Goal: Information Seeking & Learning: Learn about a topic

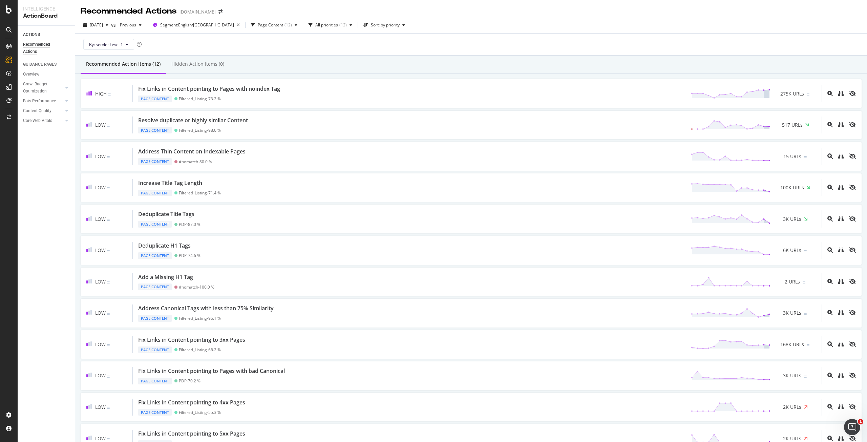
click at [577, 9] on div "Recommended Actions www.viator.com" at bounding box center [471, 8] width 792 height 17
click at [612, 16] on div "Recommended Actions www.viator.com" at bounding box center [471, 8] width 792 height 17
click at [32, 73] on div "Overview" at bounding box center [31, 74] width 16 height 7
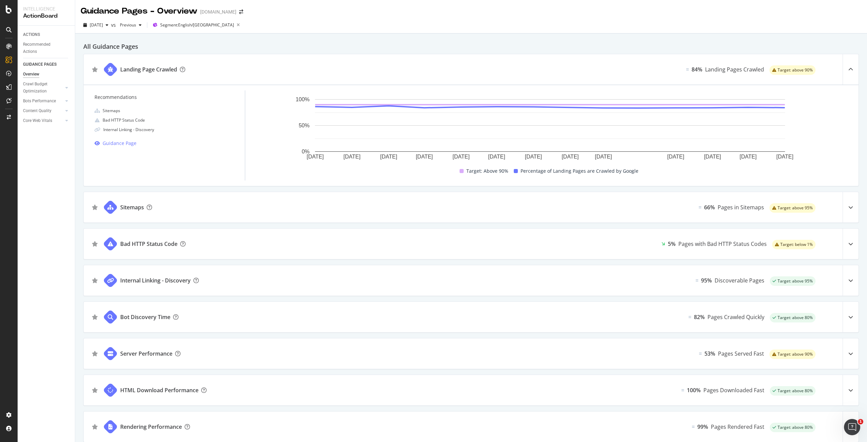
click at [653, 31] on div "2025 Aug. 1st vs Previous Segment: English/US" at bounding box center [471, 27] width 792 height 14
click at [547, 30] on div "2025 Aug. 1st vs Previous Segment: English/US" at bounding box center [471, 27] width 792 height 14
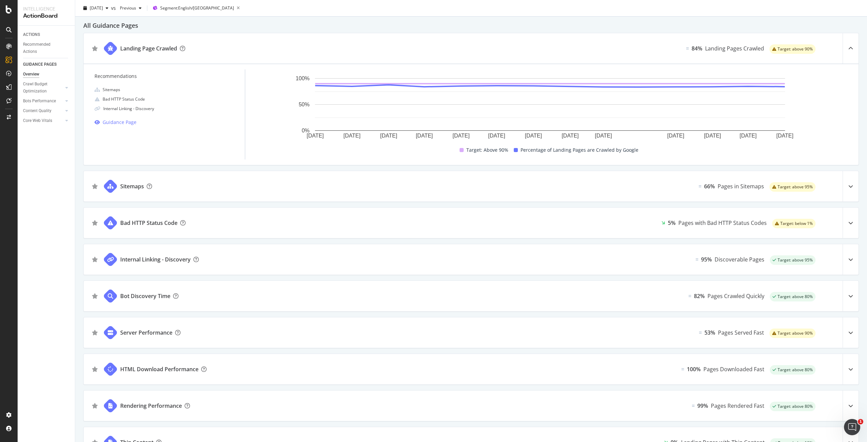
scroll to position [68, 0]
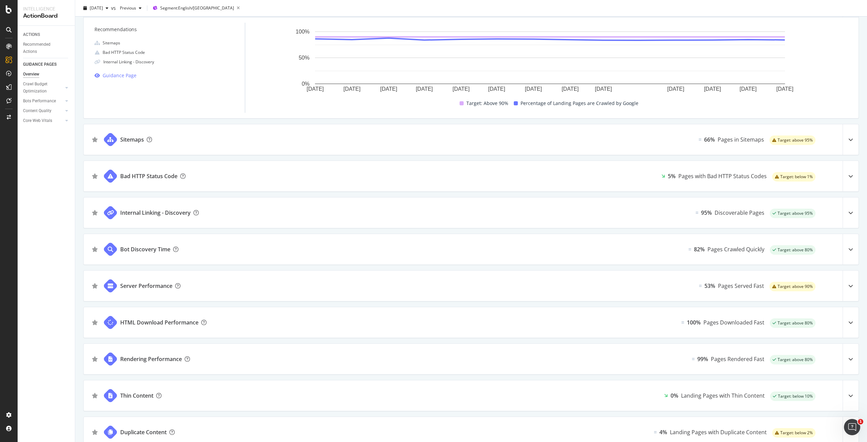
click at [135, 248] on div "Bot Discovery Time" at bounding box center [145, 249] width 50 height 8
click at [849, 248] on icon at bounding box center [851, 249] width 5 height 5
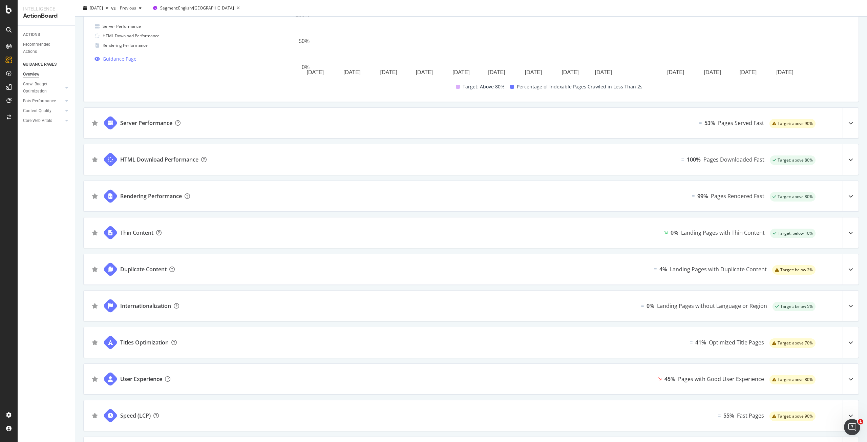
scroll to position [339, 0]
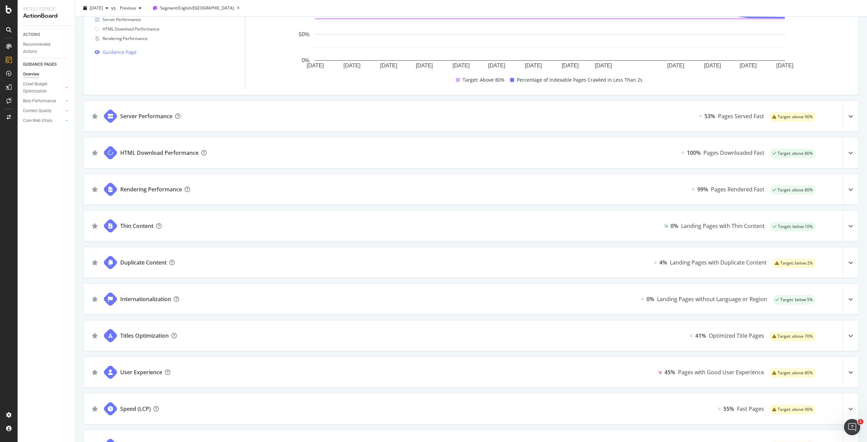
click at [268, 134] on div "All Guidance Pages Landing Page Crawled 84% Landing Pages Crawled Target: above…" at bounding box center [471, 100] width 792 height 811
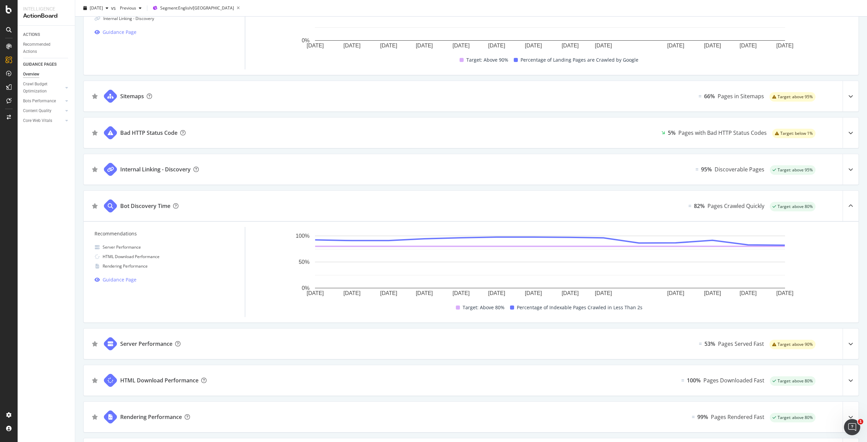
scroll to position [34, 0]
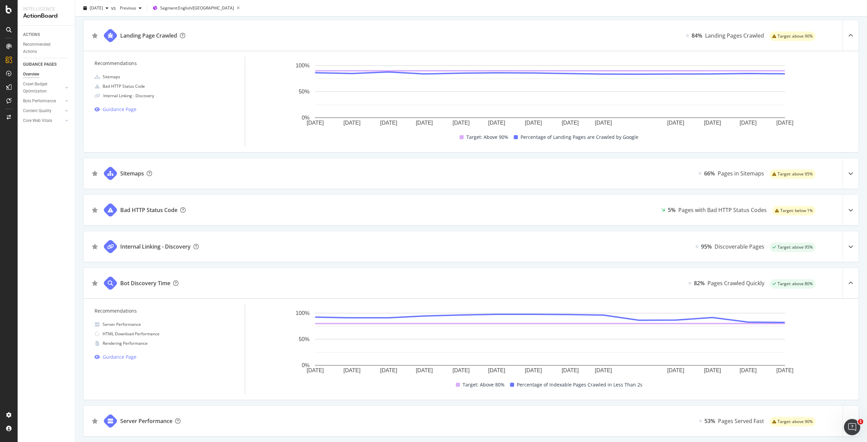
click at [235, 245] on div "Internal Linking - Discovery 95% Discoverable Pages Target: above 95%" at bounding box center [471, 246] width 775 height 30
click at [851, 248] on div at bounding box center [851, 246] width 16 height 30
click at [845, 249] on div at bounding box center [851, 246] width 16 height 30
click at [845, 241] on div at bounding box center [851, 246] width 16 height 30
click at [849, 245] on icon at bounding box center [851, 246] width 5 height 5
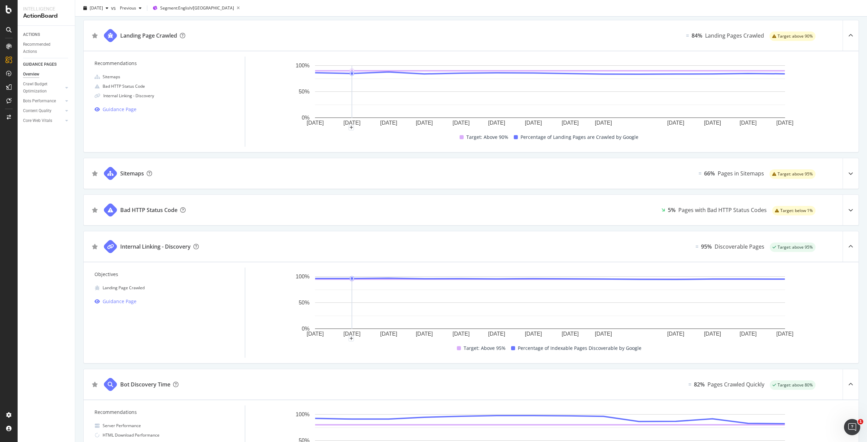
click at [481, 9] on div "2025 Aug. 1st vs Previous Segment: English/US" at bounding box center [471, 10] width 792 height 14
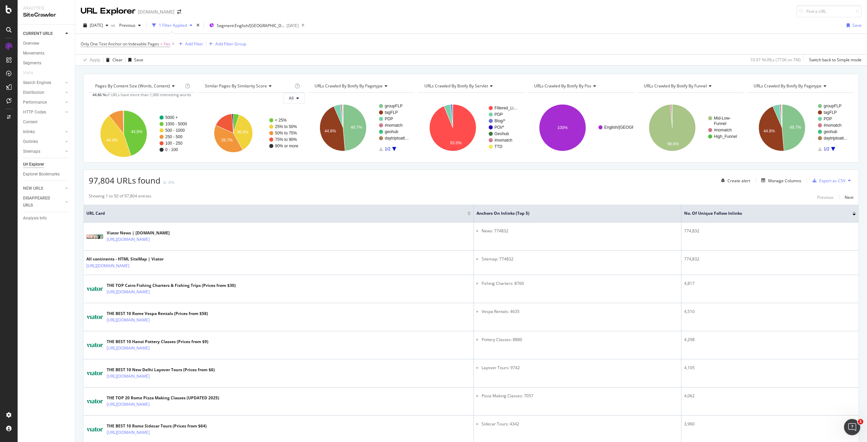
click at [488, 179] on div "97,804 URLs found -0% Create alert Manage Columns Export as CSV" at bounding box center [471, 178] width 775 height 17
